Goal: Task Accomplishment & Management: Manage account settings

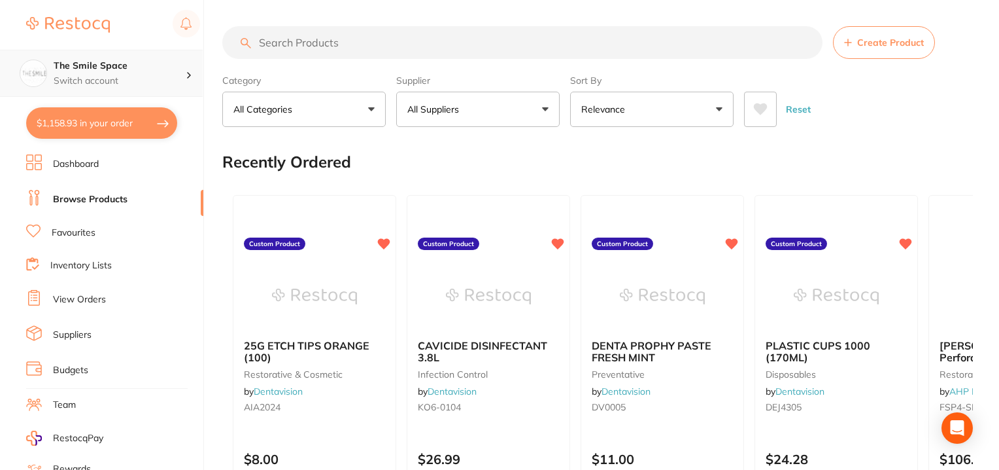
checkbox input "false"
click at [179, 81] on p "Switch account" at bounding box center [120, 81] width 132 height 13
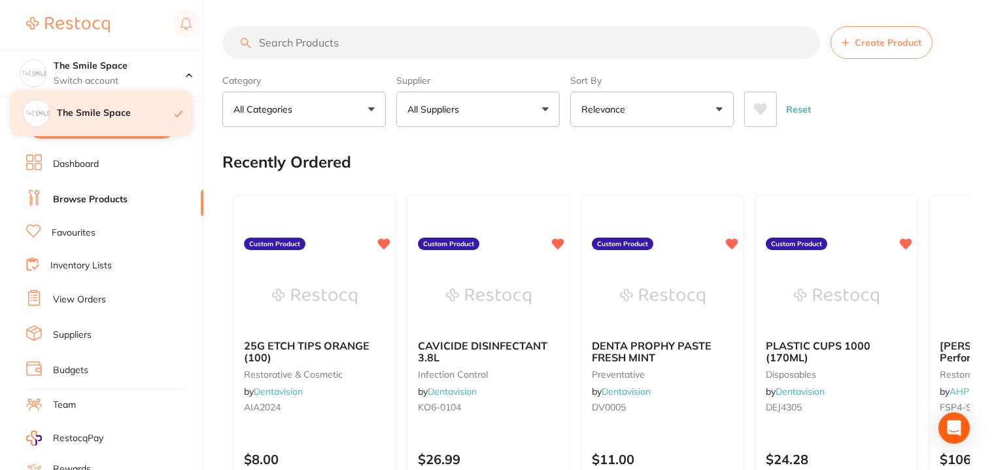
click at [119, 119] on div "The Smile Space" at bounding box center [101, 113] width 183 height 46
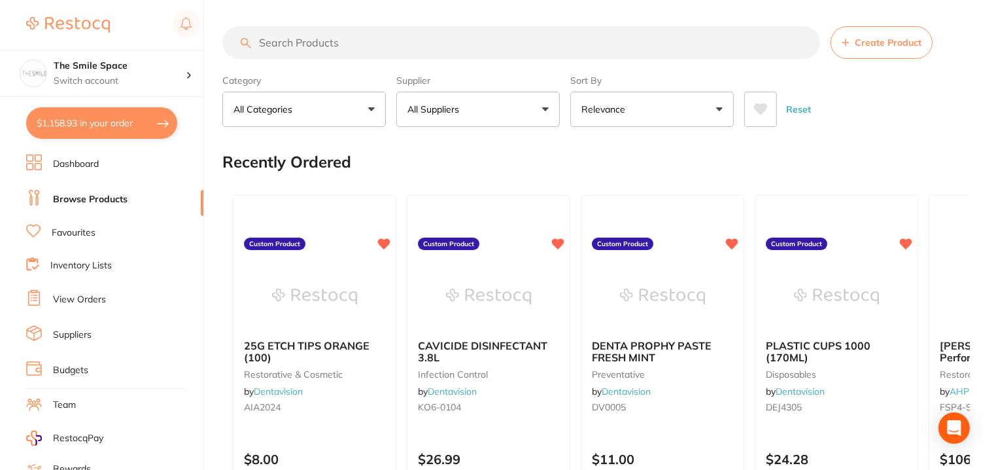
click at [73, 299] on link "View Orders" at bounding box center [79, 299] width 53 height 13
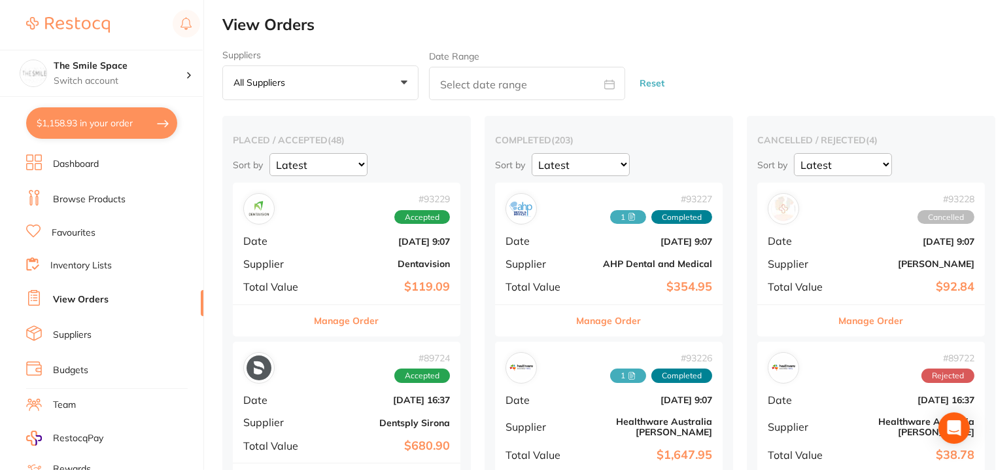
click at [334, 324] on button "Manage Order" at bounding box center [347, 320] width 65 height 31
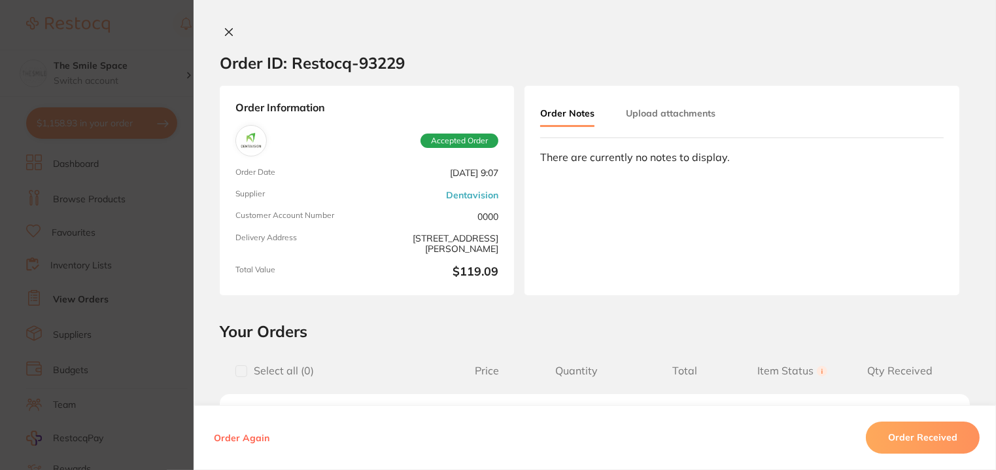
click at [224, 29] on icon at bounding box center [229, 32] width 10 height 10
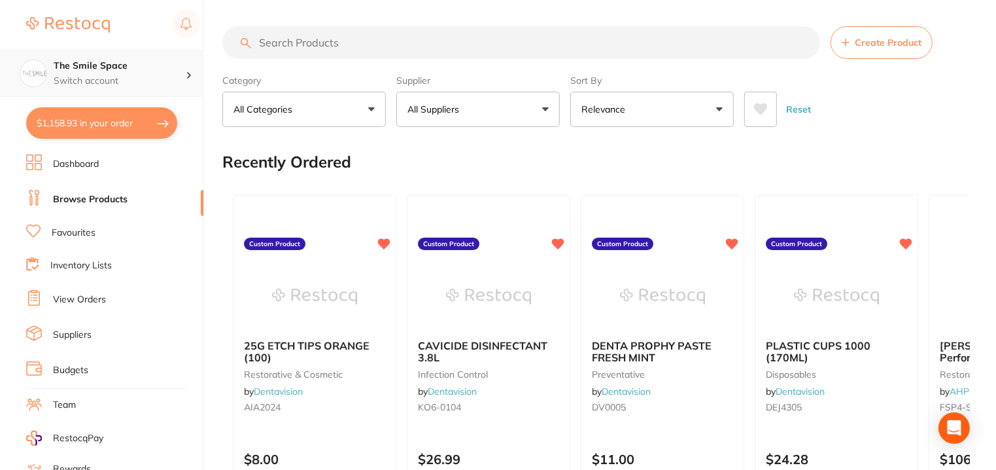
click at [97, 81] on p "Switch account" at bounding box center [120, 81] width 132 height 13
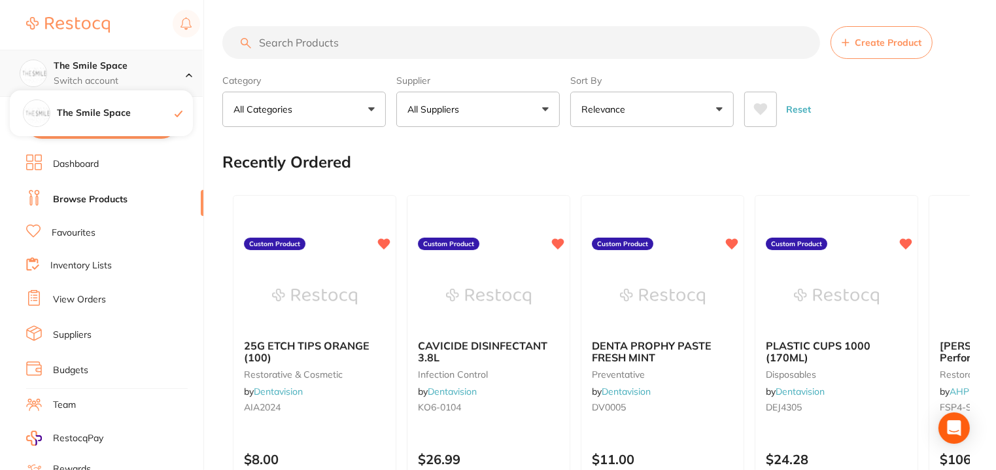
click at [175, 75] on p "Switch account" at bounding box center [120, 81] width 132 height 13
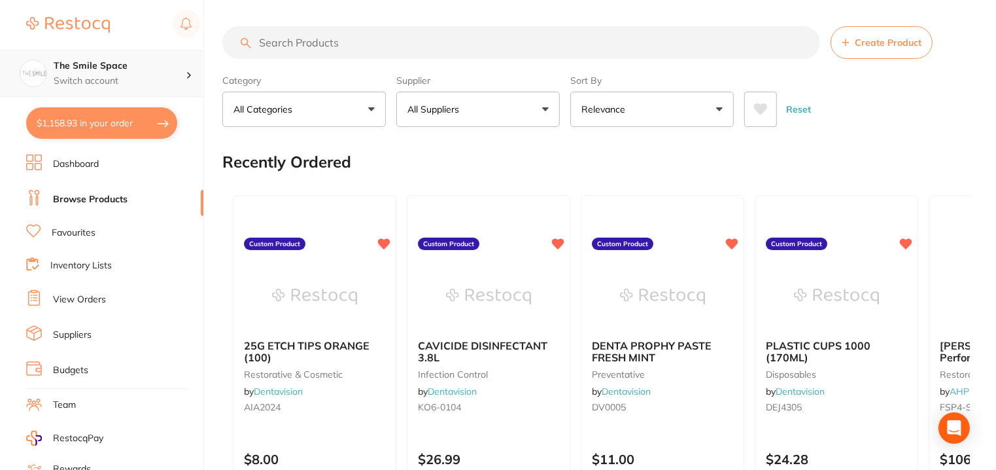
click at [183, 76] on p "Switch account" at bounding box center [120, 81] width 132 height 13
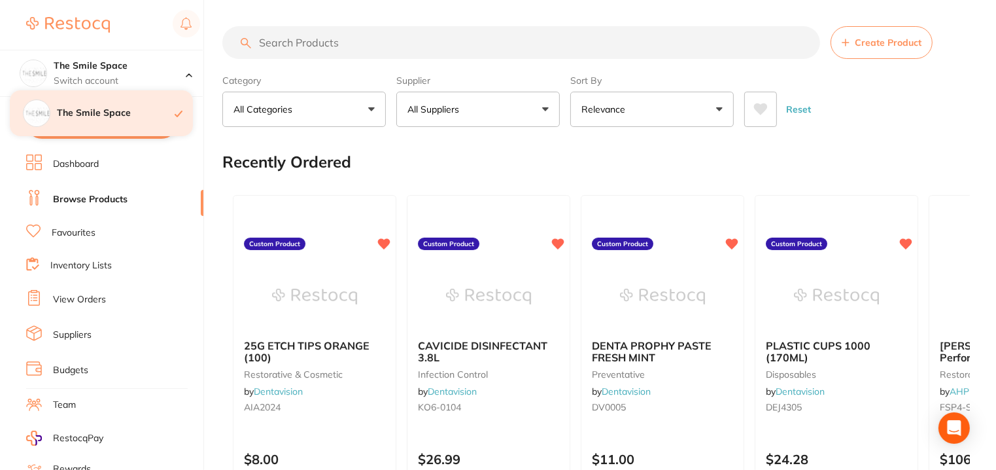
click at [182, 115] on div at bounding box center [184, 113] width 18 height 12
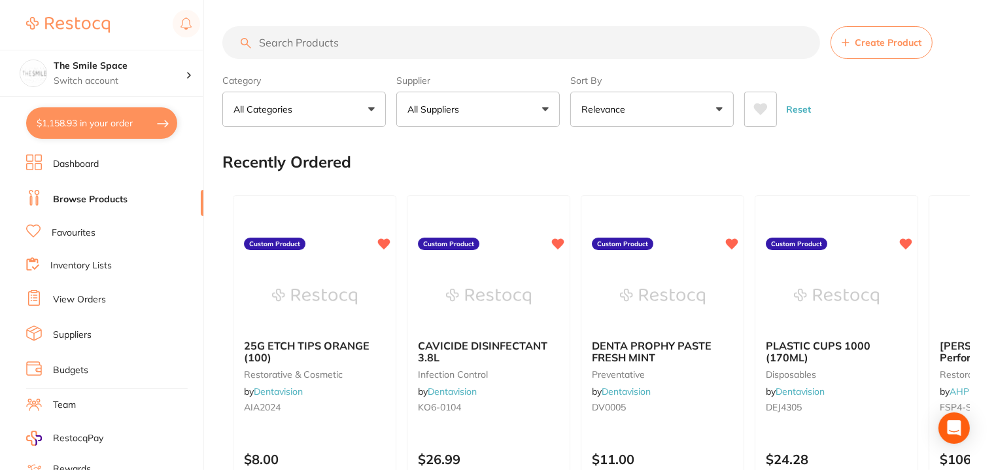
click at [86, 120] on button "$1,158.93 in your order" at bounding box center [101, 122] width 151 height 31
checkbox input "true"
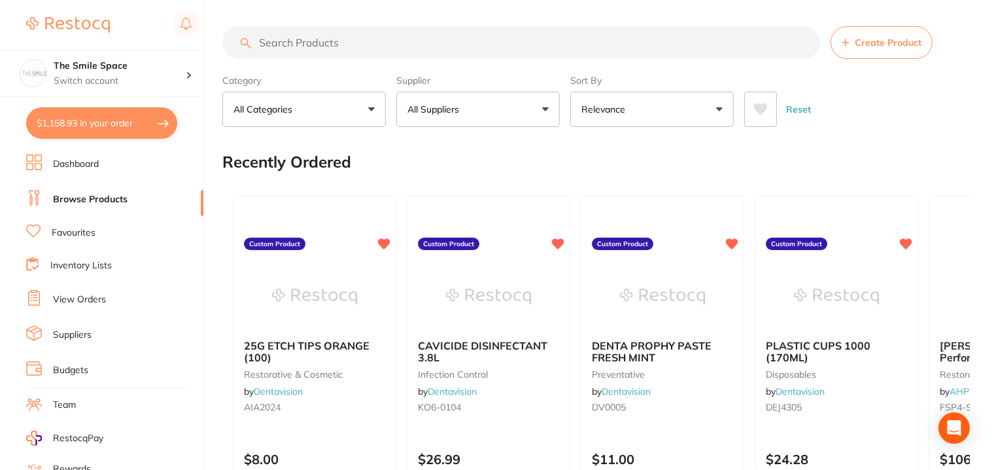
checkbox input "true"
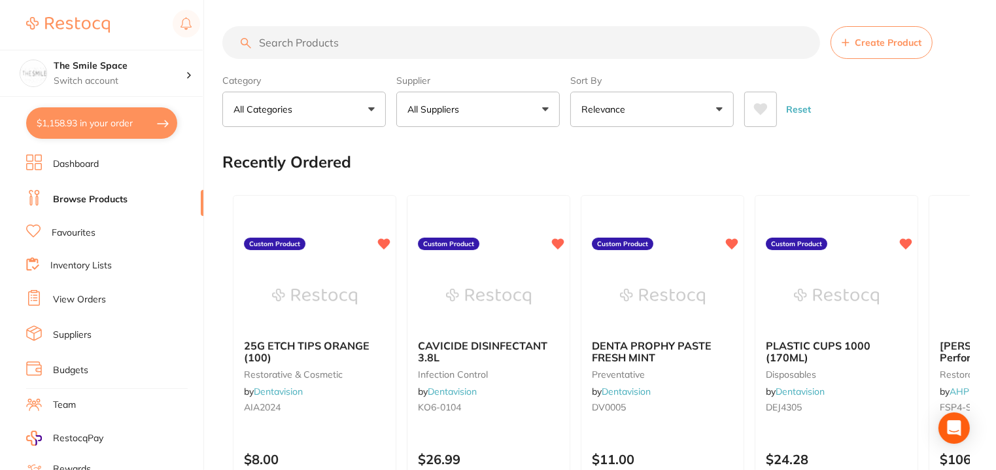
checkbox input "true"
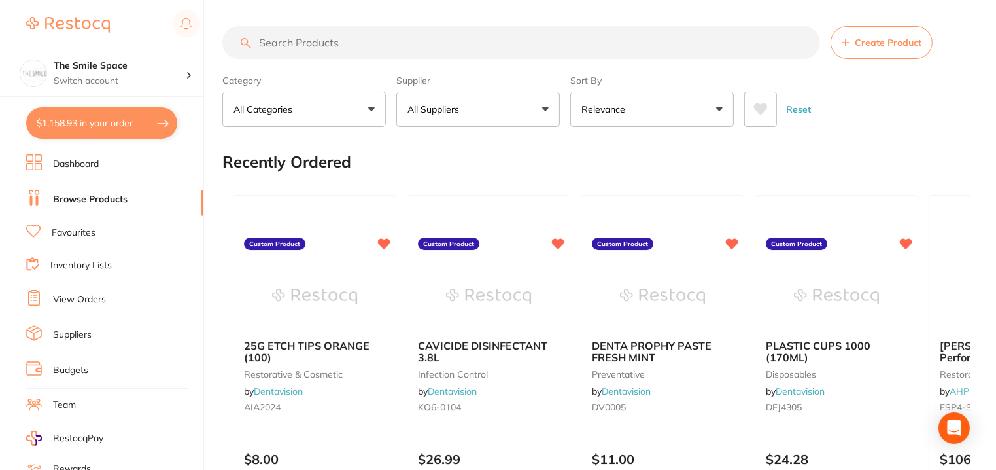
checkbox input "true"
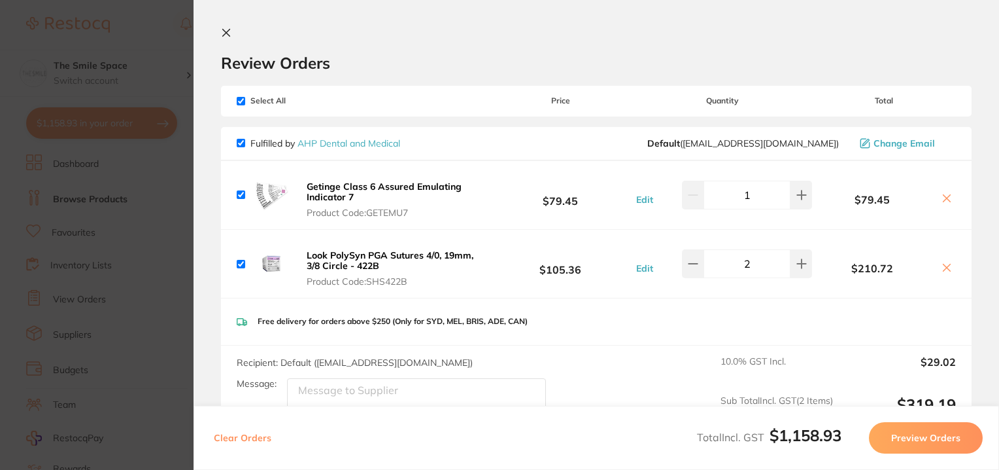
click at [230, 35] on icon at bounding box center [226, 32] width 10 height 10
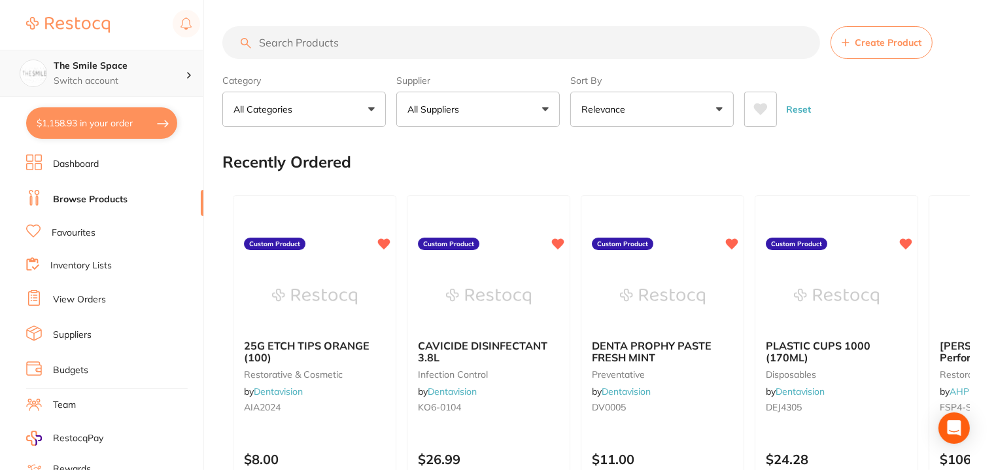
click at [133, 72] on div "The Smile Space Switch account" at bounding box center [120, 73] width 132 height 27
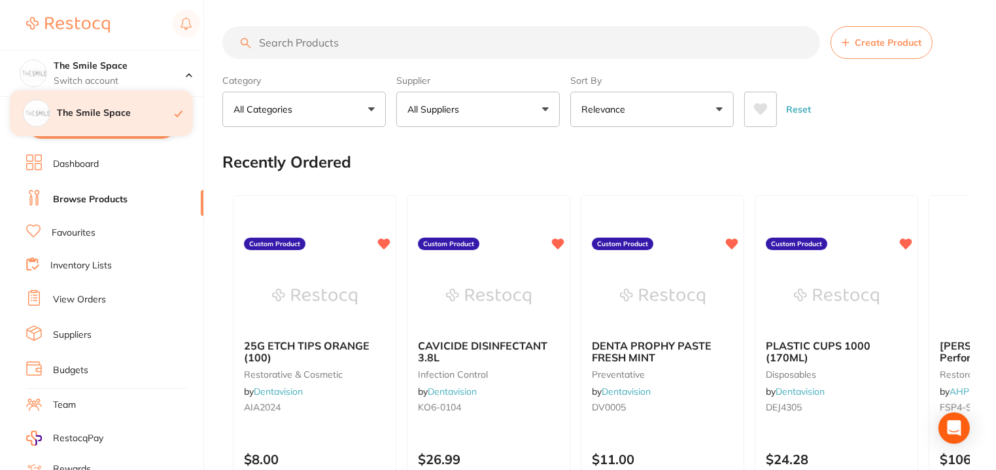
click at [137, 123] on div "The Smile Space" at bounding box center [101, 113] width 183 height 46
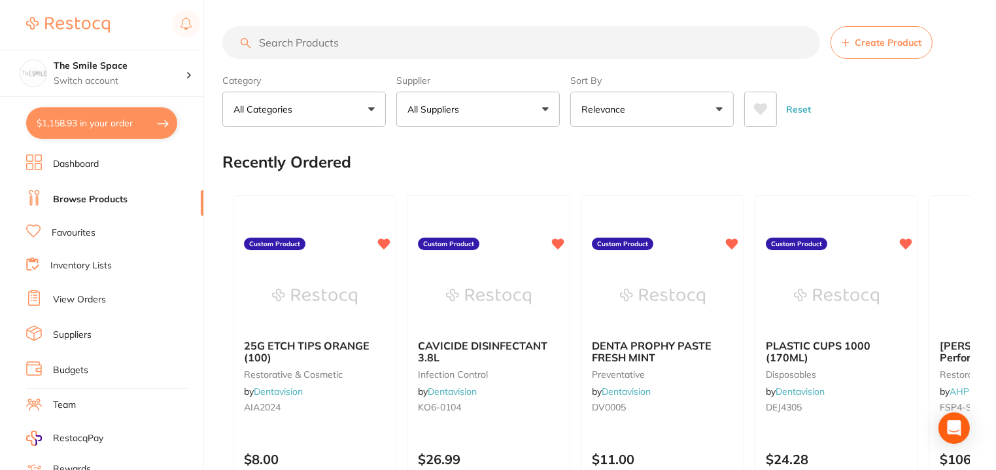
click at [67, 26] on img at bounding box center [68, 25] width 84 height 16
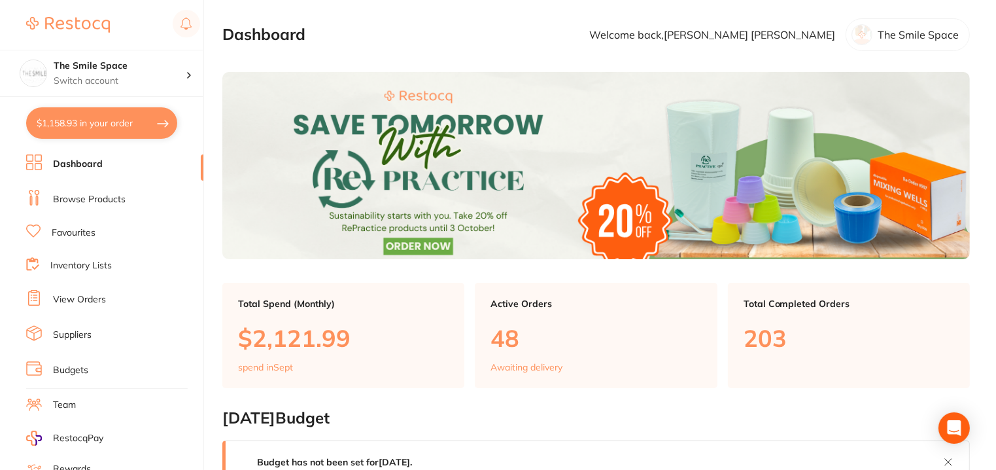
click at [866, 32] on div at bounding box center [862, 34] width 21 height 21
